Goal: Information Seeking & Learning: Check status

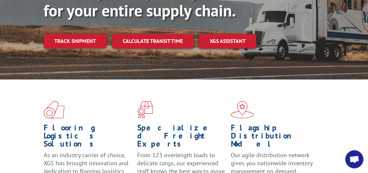
scroll to position [103, 0]
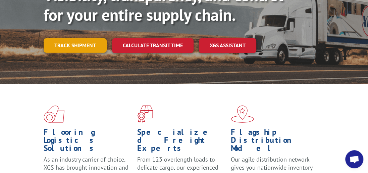
click at [56, 38] on link "Track shipment" at bounding box center [75, 45] width 63 height 14
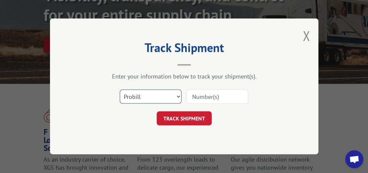
click at [179, 95] on select "Select category... Probill BOL PO" at bounding box center [151, 97] width 62 height 14
select select "bol"
click at [120, 90] on select "Select category... Probill BOL PO" at bounding box center [151, 97] width 62 height 14
click at [198, 98] on input at bounding box center [218, 97] width 62 height 14
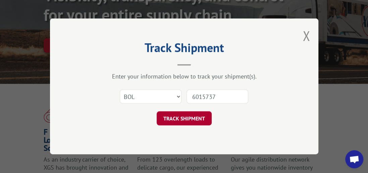
type input "6015737"
click at [168, 116] on button "TRACK SHIPMENT" at bounding box center [184, 119] width 55 height 14
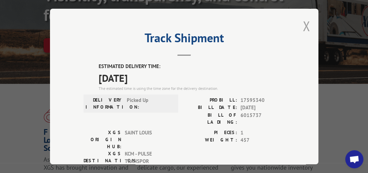
click at [304, 19] on button "Close modal" at bounding box center [306, 26] width 7 height 18
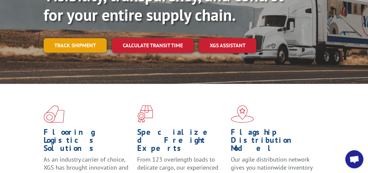
click at [77, 38] on link "Track shipment" at bounding box center [75, 45] width 63 height 14
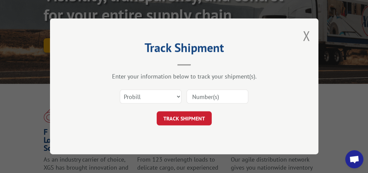
scroll to position [0, 0]
click at [177, 96] on select "Select category... Probill BOL PO" at bounding box center [151, 97] width 62 height 14
select select "bol"
click at [120, 90] on select "Select category... Probill BOL PO" at bounding box center [151, 97] width 62 height 14
click at [196, 96] on input at bounding box center [218, 97] width 62 height 14
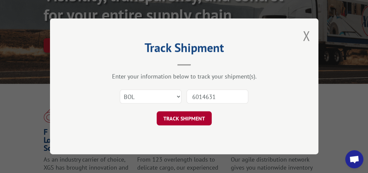
type input "6014631"
click at [181, 114] on button "TRACK SHIPMENT" at bounding box center [184, 119] width 55 height 14
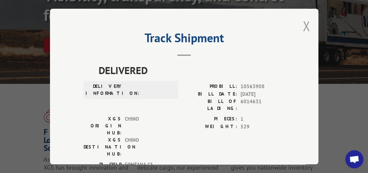
click at [304, 25] on button "Close modal" at bounding box center [306, 26] width 7 height 18
